Goal: Task Accomplishment & Management: Manage account settings

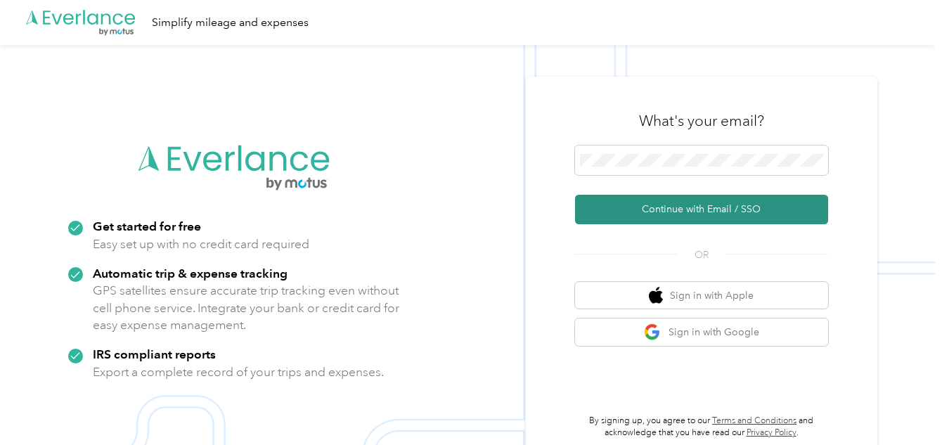
click at [712, 212] on button "Continue with Email / SSO" at bounding box center [701, 210] width 253 height 30
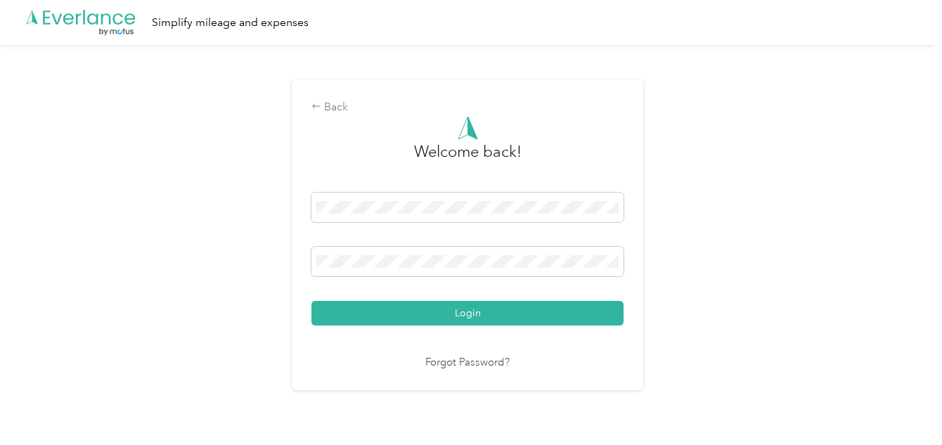
click at [489, 365] on link "Forgot Password?" at bounding box center [467, 363] width 84 height 16
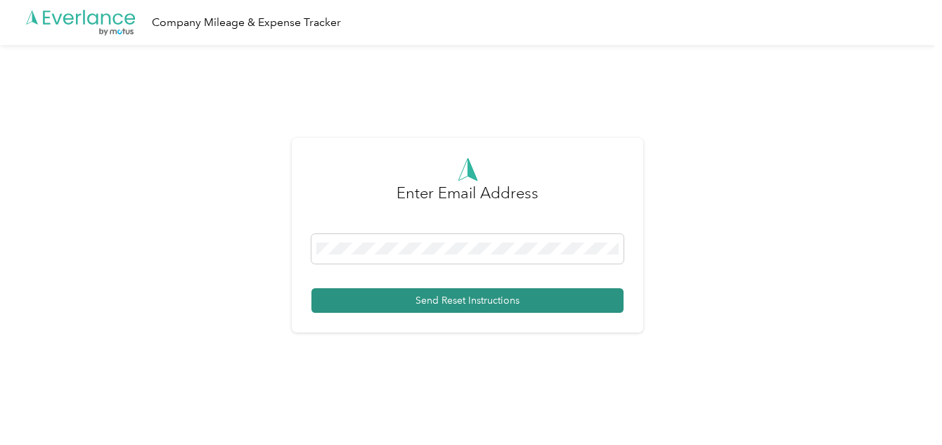
click at [511, 300] on button "Send Reset Instructions" at bounding box center [468, 300] width 312 height 25
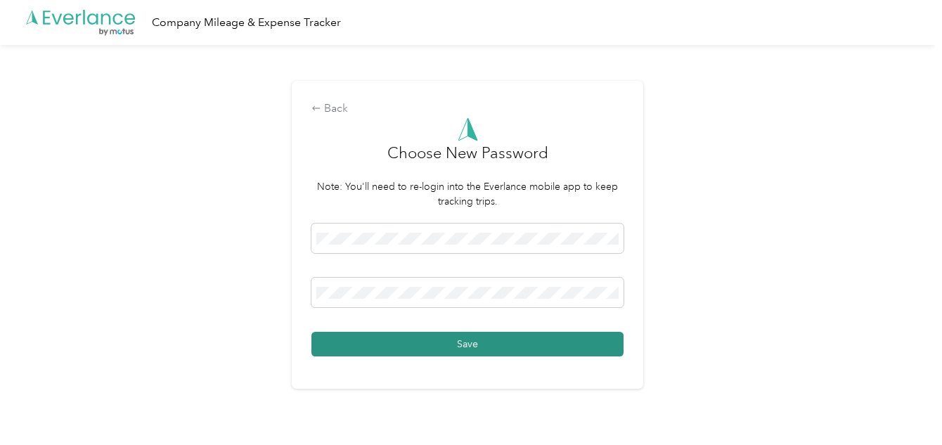
click at [506, 345] on button "Save" at bounding box center [468, 344] width 312 height 25
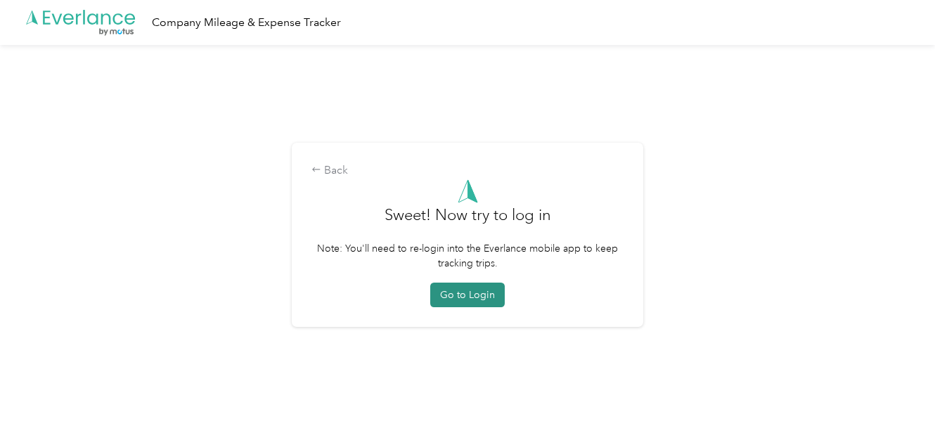
click at [488, 286] on button "Go to Login" at bounding box center [467, 295] width 75 height 25
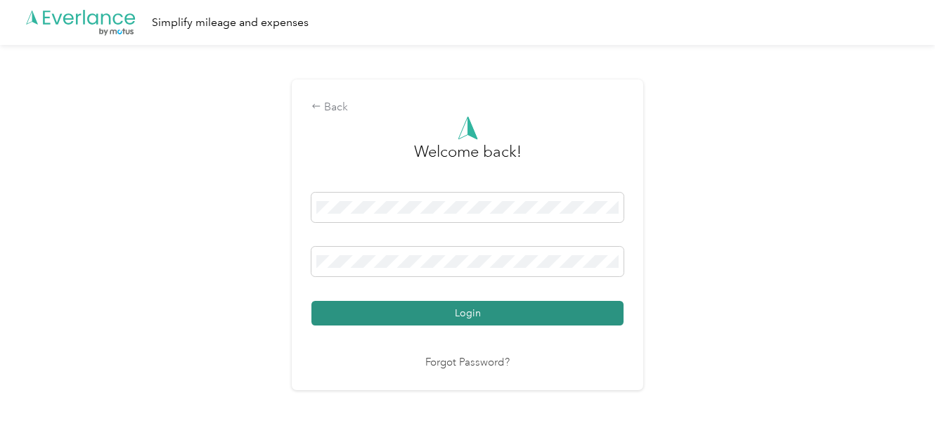
click at [499, 311] on button "Login" at bounding box center [468, 313] width 312 height 25
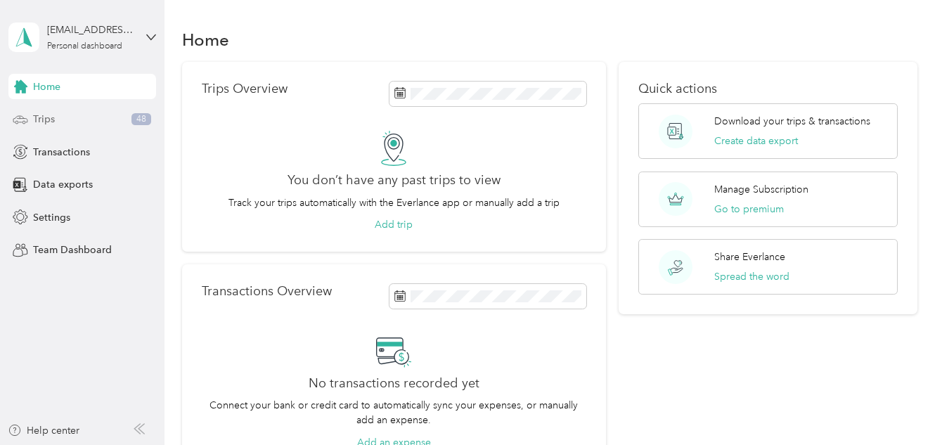
click at [58, 115] on div "Trips 48" at bounding box center [82, 119] width 148 height 25
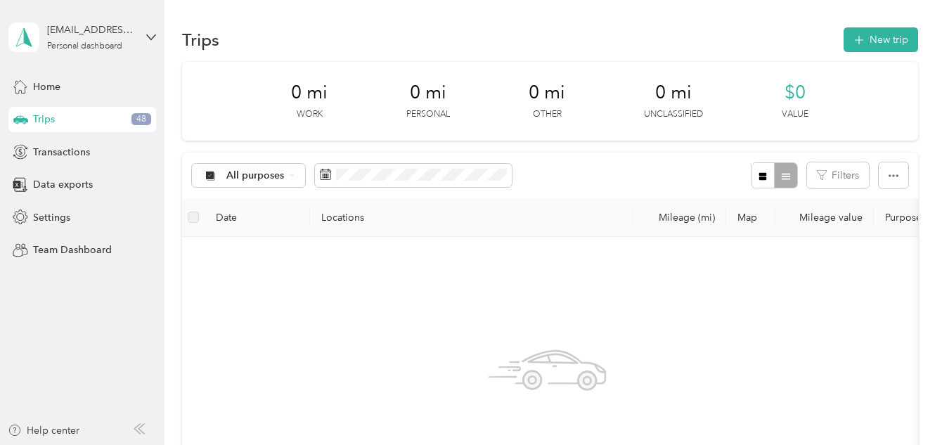
click at [755, 215] on th "Map" at bounding box center [750, 217] width 49 height 39
click at [686, 215] on th "Mileage (mi)" at bounding box center [680, 217] width 93 height 39
